Goal: Task Accomplishment & Management: Manage account settings

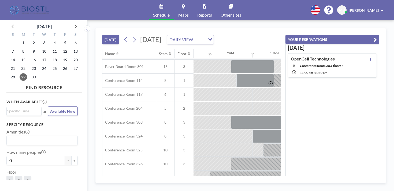
scroll to position [151, 348]
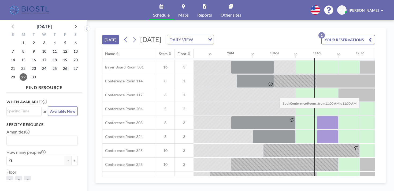
click at [317, 130] on div at bounding box center [327, 136] width 21 height 13
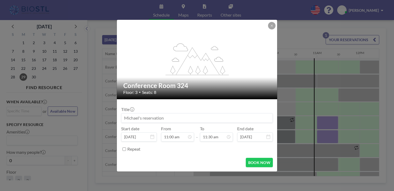
click at [167, 114] on input at bounding box center [196, 118] width 151 height 9
type input "OpenCell"
click at [246, 158] on button "BOOK NOW" at bounding box center [259, 162] width 27 height 9
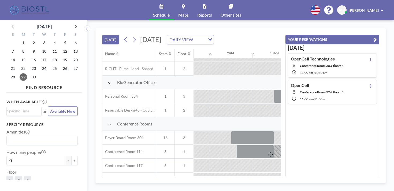
scroll to position [81, 348]
click at [317, 186] on div at bounding box center [327, 192] width 21 height 13
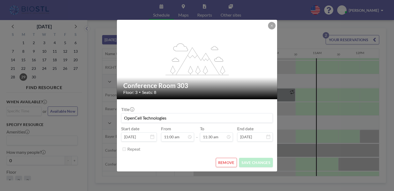
click at [223, 158] on button "REMOVE" at bounding box center [226, 162] width 21 height 9
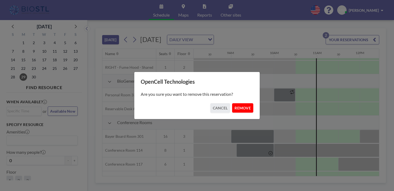
click at [233, 106] on button "REMOVE" at bounding box center [242, 107] width 21 height 9
